Goal: Transaction & Acquisition: Download file/media

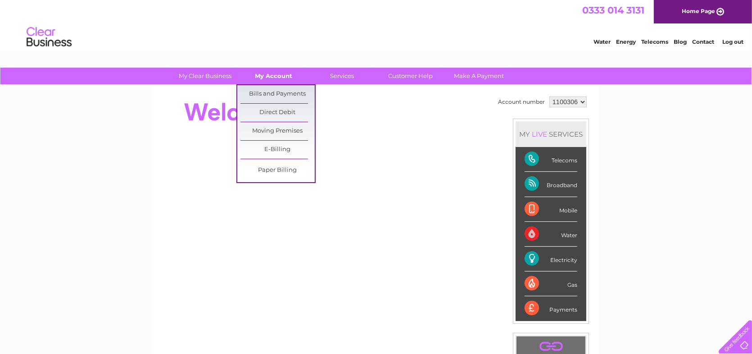
click at [276, 80] on link "My Account" at bounding box center [274, 76] width 74 height 17
click at [269, 92] on link "Bills and Payments" at bounding box center [278, 94] width 74 height 18
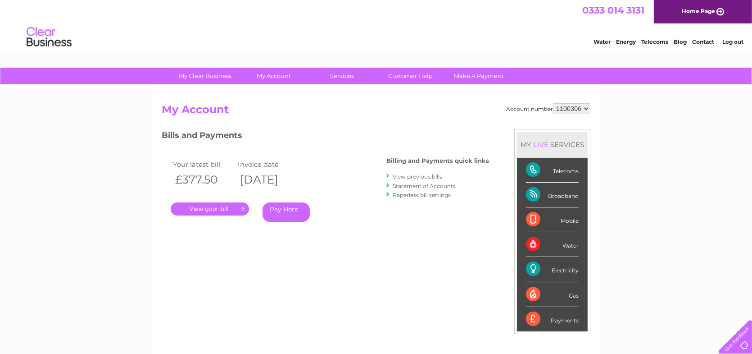
click at [733, 45] on li "Log out" at bounding box center [733, 41] width 27 height 11
click at [733, 41] on link "Log out" at bounding box center [733, 41] width 21 height 7
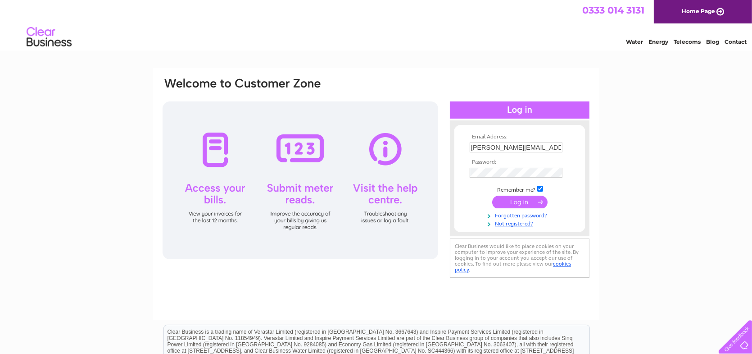
click at [537, 142] on input "[PERSON_NAME][EMAIL_ADDRESS][DOMAIN_NAME]" at bounding box center [516, 147] width 93 height 10
type input "[EMAIL_ADDRESS][DOMAIN_NAME]"
click at [509, 204] on input "submit" at bounding box center [519, 202] width 55 height 13
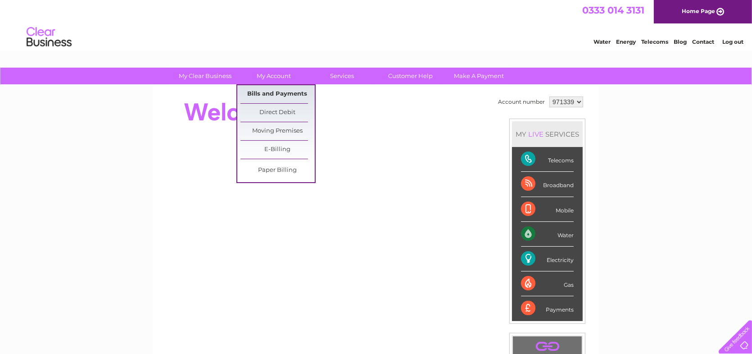
click at [274, 93] on link "Bills and Payments" at bounding box center [278, 94] width 74 height 18
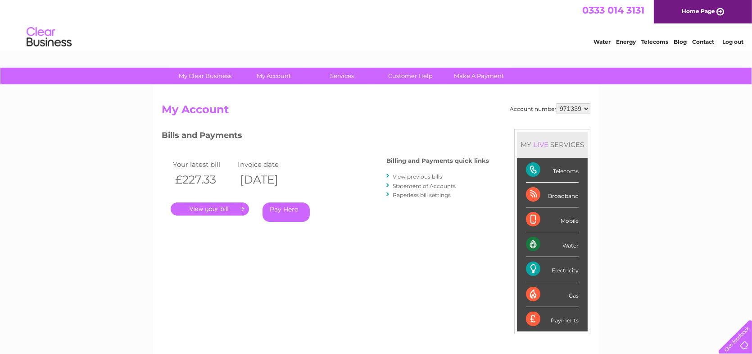
click at [417, 175] on link "View previous bills" at bounding box center [418, 176] width 50 height 7
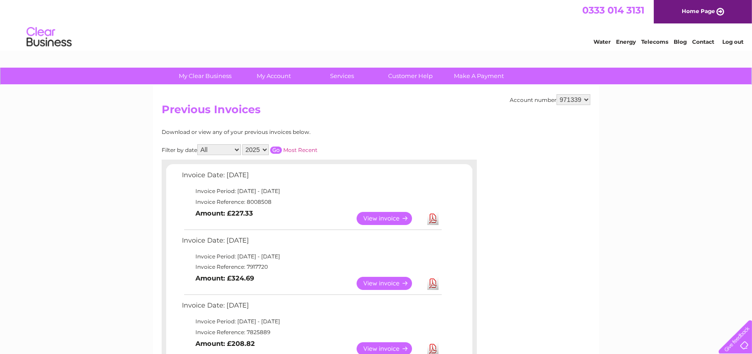
click at [431, 216] on link "Download" at bounding box center [433, 218] width 11 height 13
